Goal: Transaction & Acquisition: Subscribe to service/newsletter

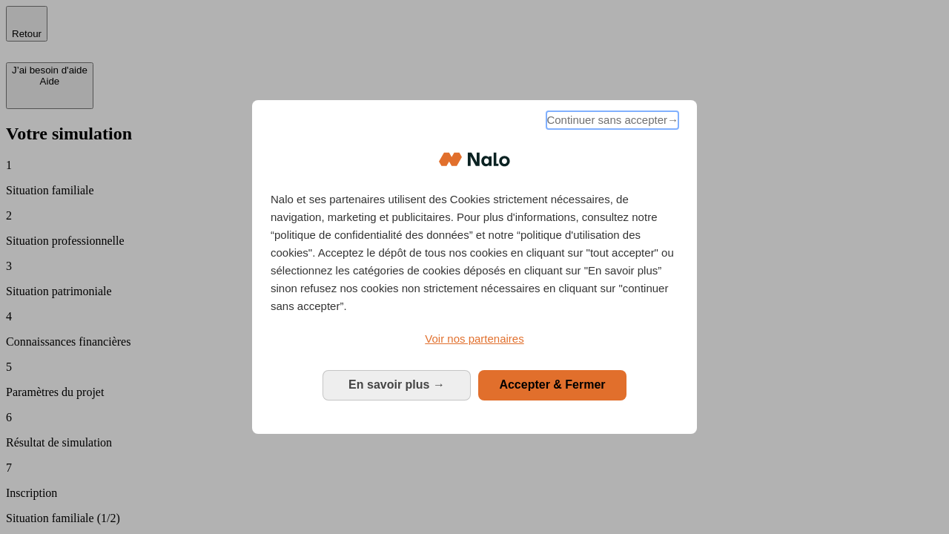
click at [611, 122] on span "Continuer sans accepter →" at bounding box center [612, 120] width 132 height 18
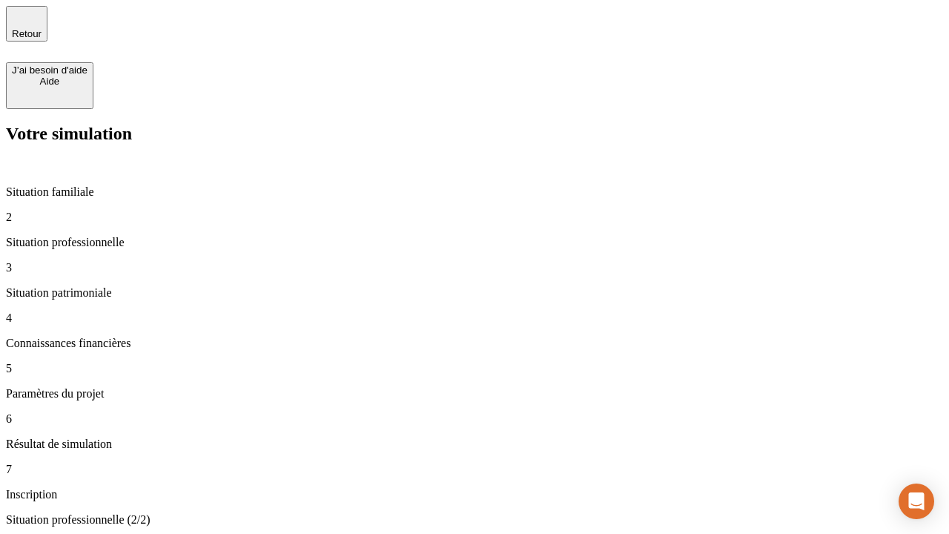
type input "30 000"
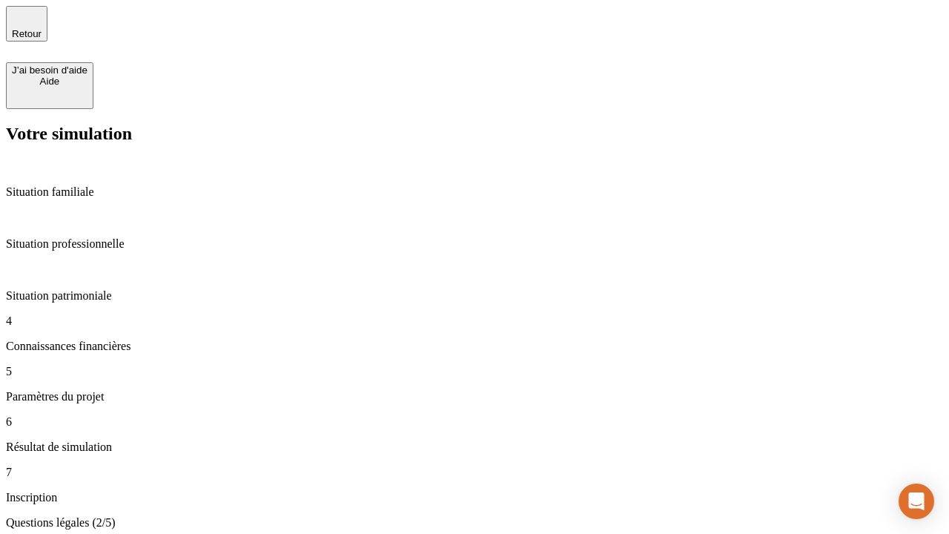
scroll to position [3, 0]
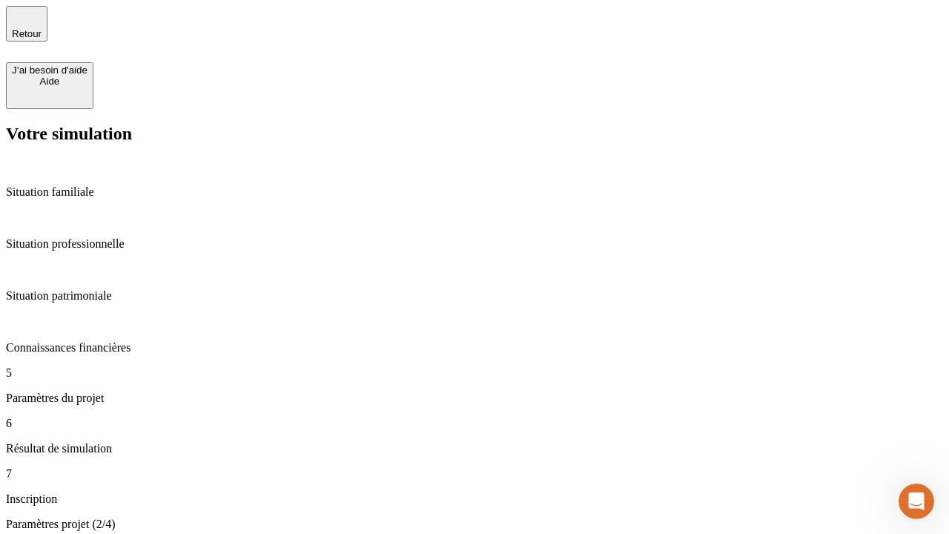
type input "25"
type input "1 000"
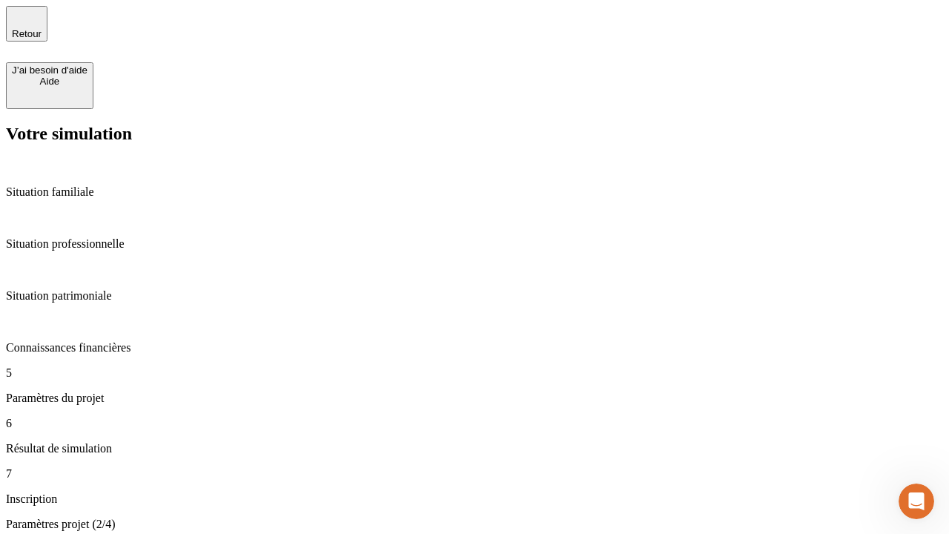
type input "640"
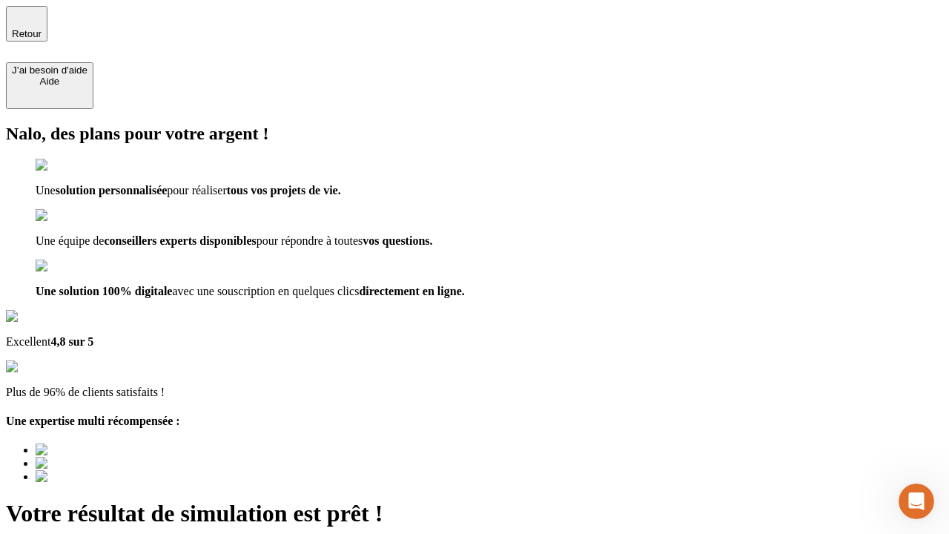
type input "[EMAIL_ADDRESS][PERSON_NAME][DOMAIN_NAME]"
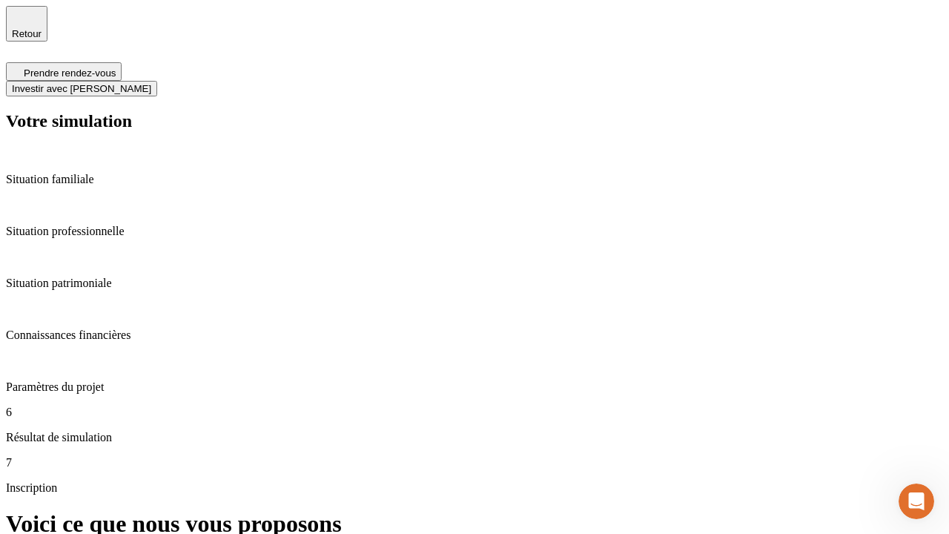
click at [151, 83] on span "Investir avec [PERSON_NAME]" at bounding box center [81, 88] width 139 height 11
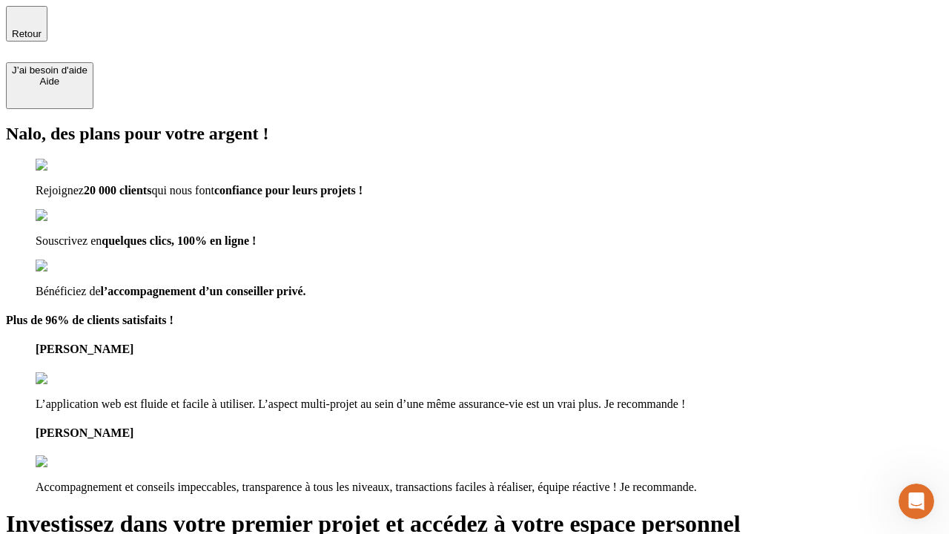
type input "[EMAIL_ADDRESS][PERSON_NAME][DOMAIN_NAME]"
